Goal: Task Accomplishment & Management: Manage account settings

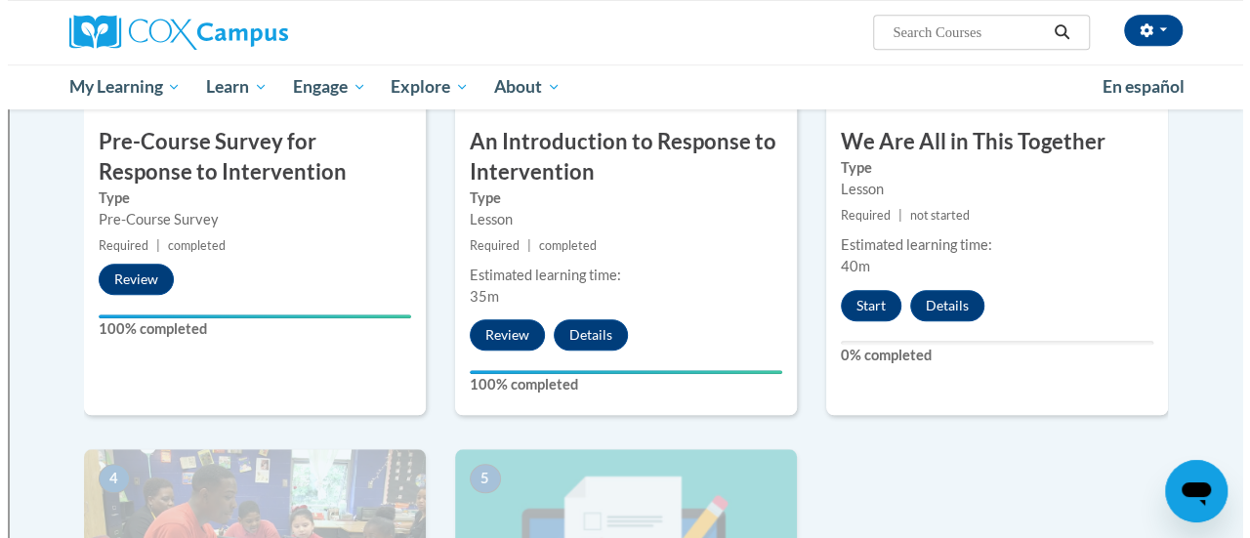
scroll to position [599, 0]
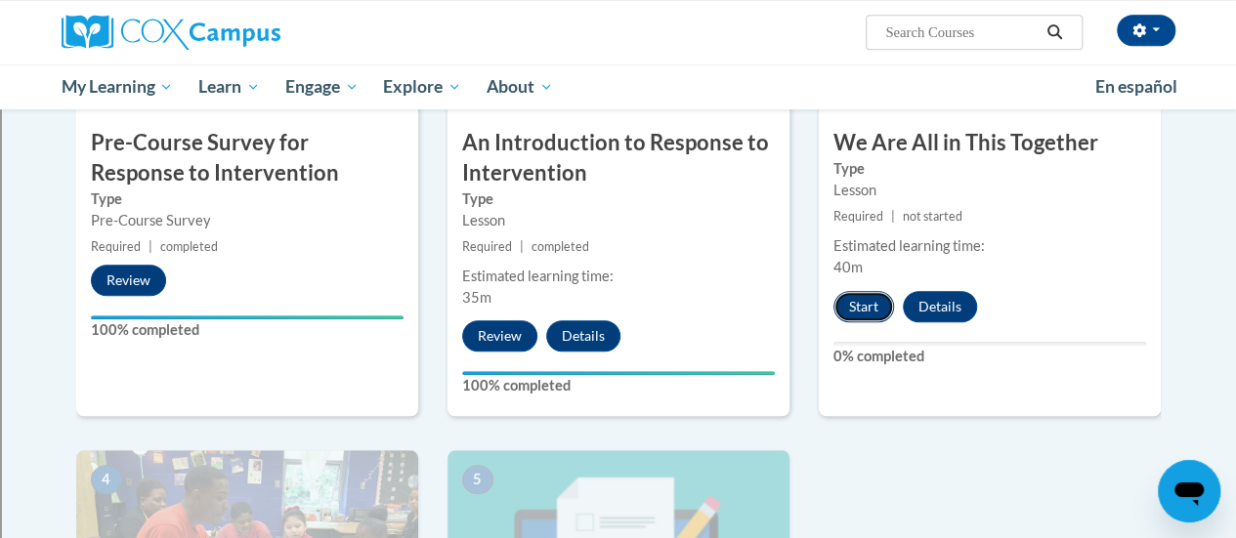
click at [867, 300] on button "Start" at bounding box center [863, 306] width 61 height 31
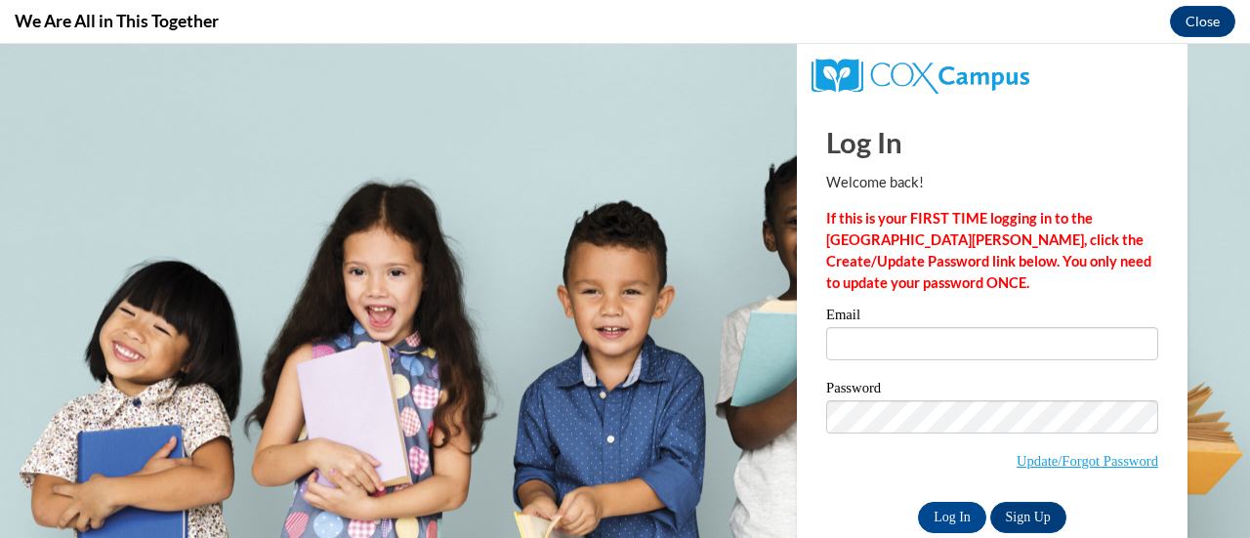
scroll to position [0, 0]
click at [856, 355] on input "Email" at bounding box center [992, 343] width 332 height 33
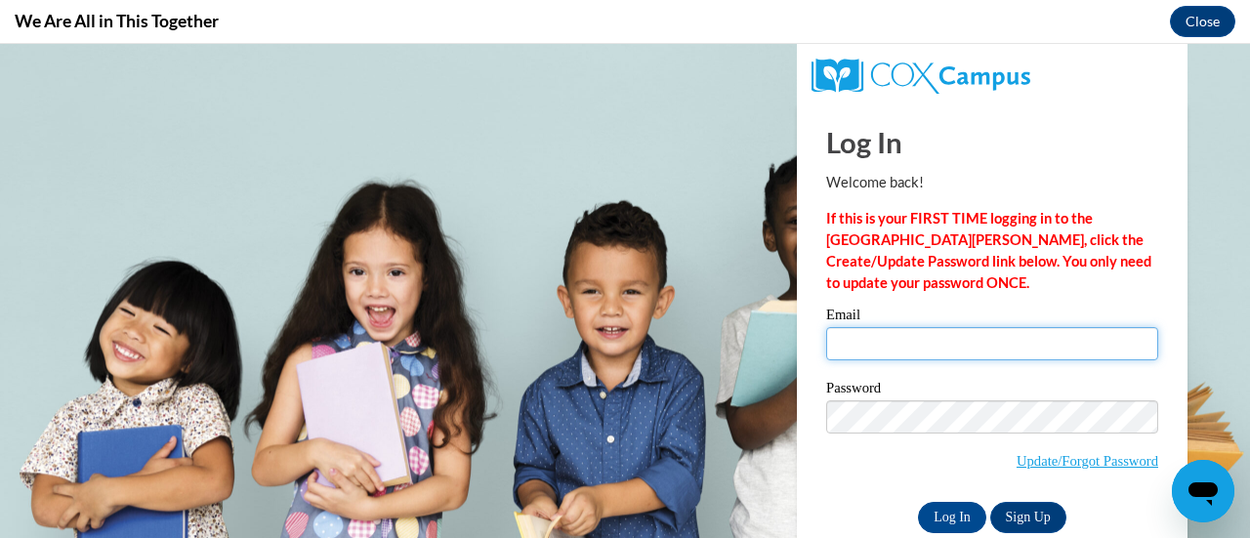
type input "rubi.navavargas@rusd.org"
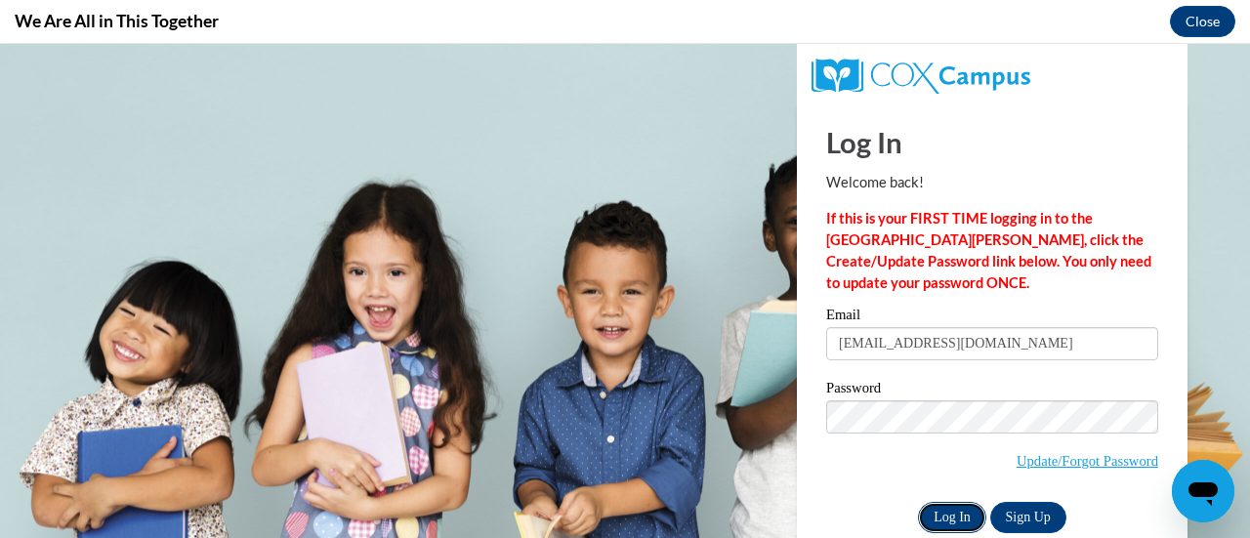
click at [940, 520] on input "Log In" at bounding box center [952, 517] width 68 height 31
